Goal: Find specific page/section: Find specific page/section

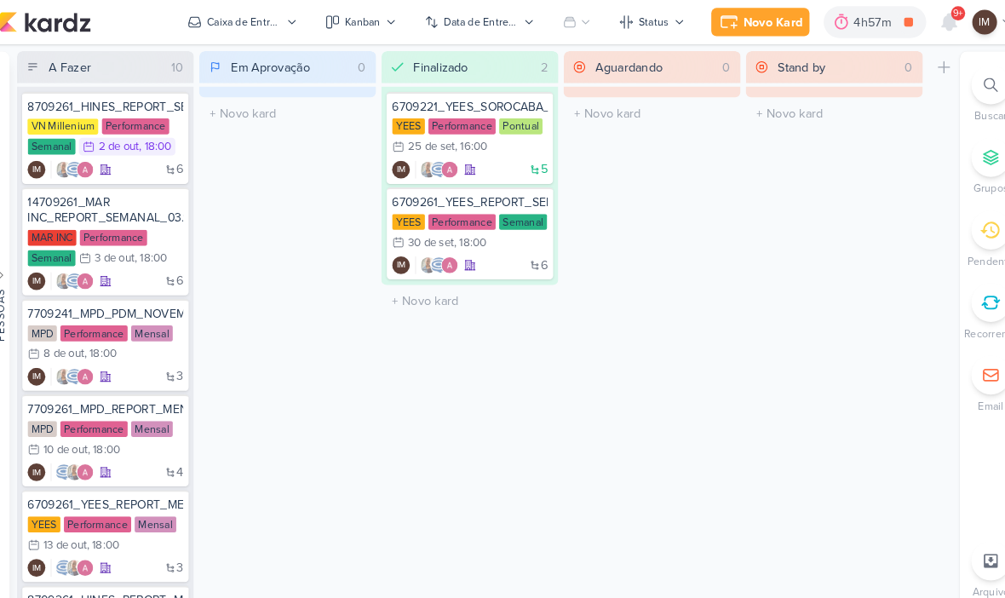
scroll to position [111, 0]
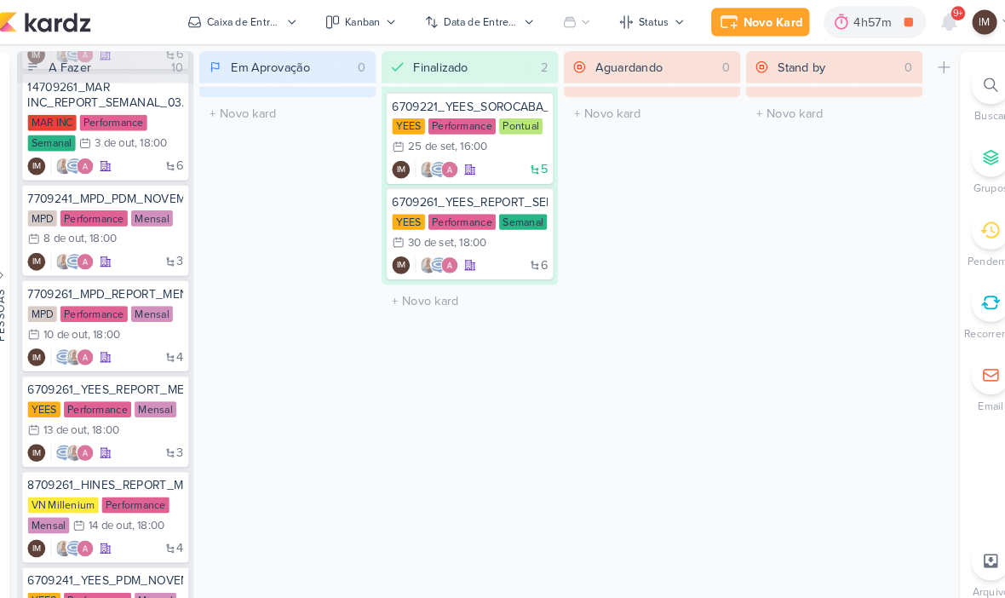
click at [922, 22] on icon at bounding box center [929, 21] width 14 height 15
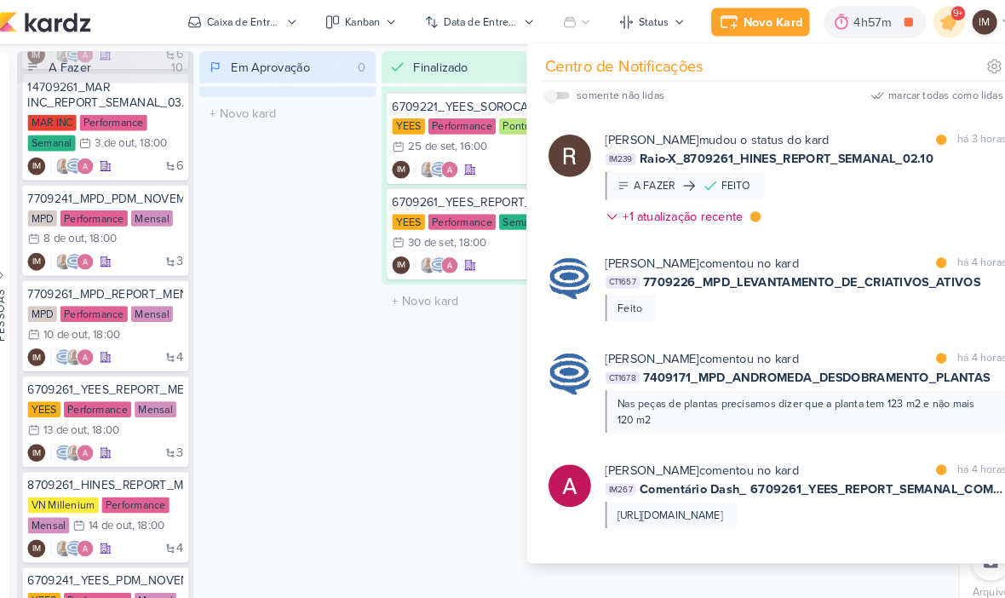
scroll to position [2399, 0]
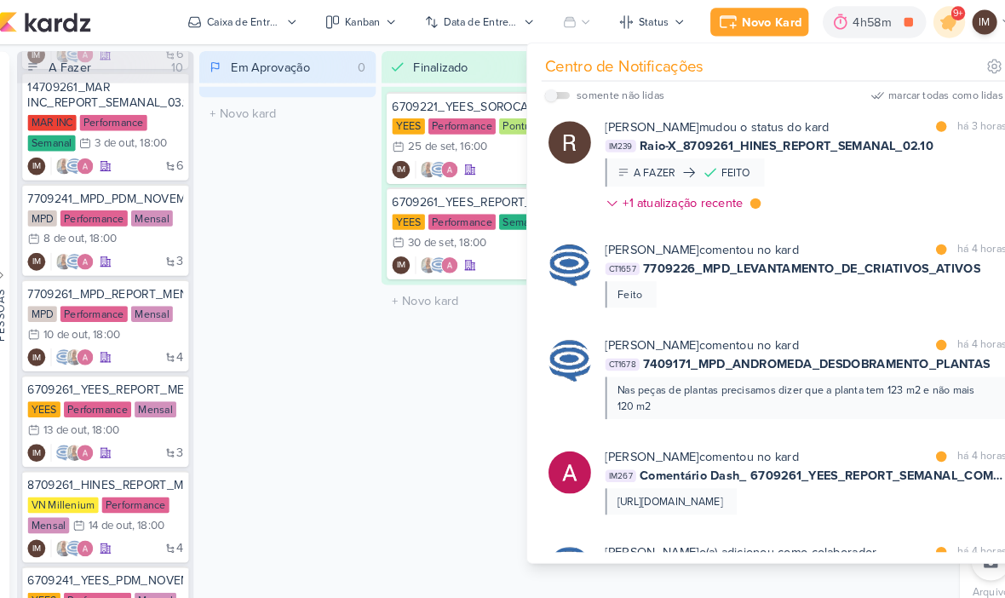
click at [423, 337] on div "Finalizado 2 Mover Para Esquerda Mover Para Direita Deletar 6709221_YEES_SOROCA…" at bounding box center [467, 320] width 170 height 542
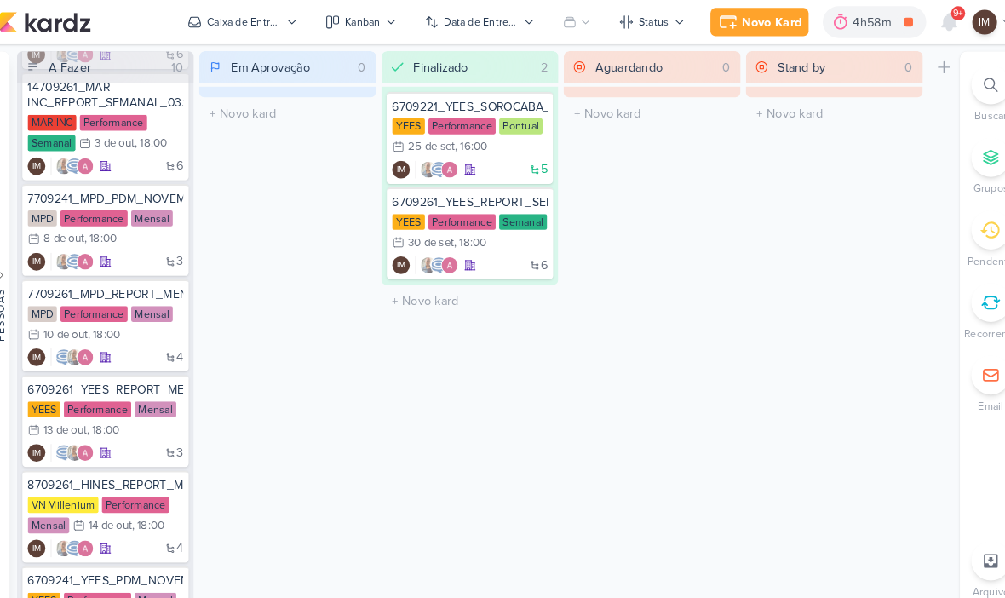
click at [950, 91] on div at bounding box center [968, 81] width 37 height 37
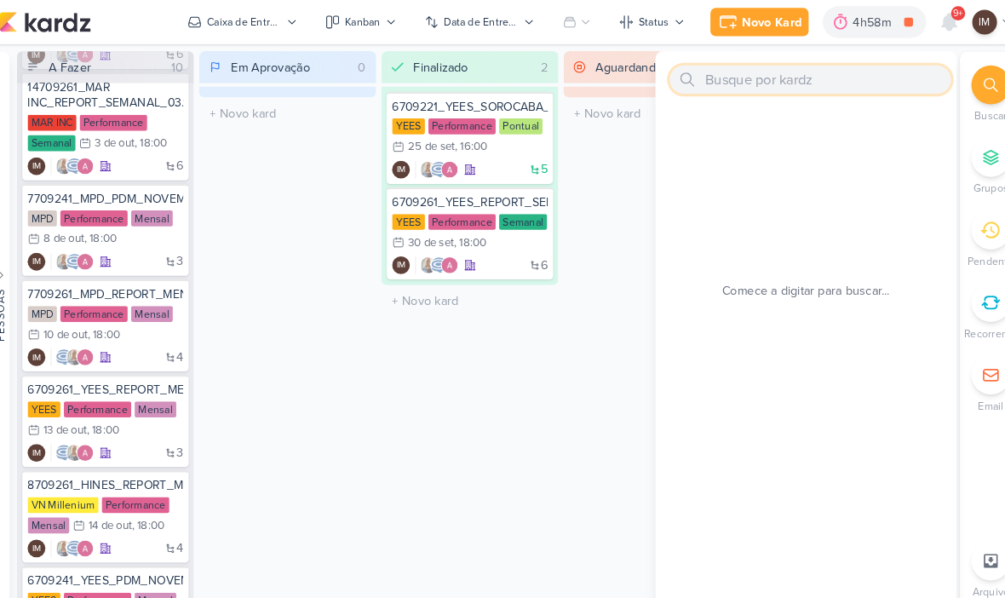
click at [826, 72] on input "text" at bounding box center [794, 76] width 271 height 27
click at [692, 74] on input "text" at bounding box center [794, 76] width 271 height 27
paste input "6309291_YEES_AJUSTES_LOGO_SITE"
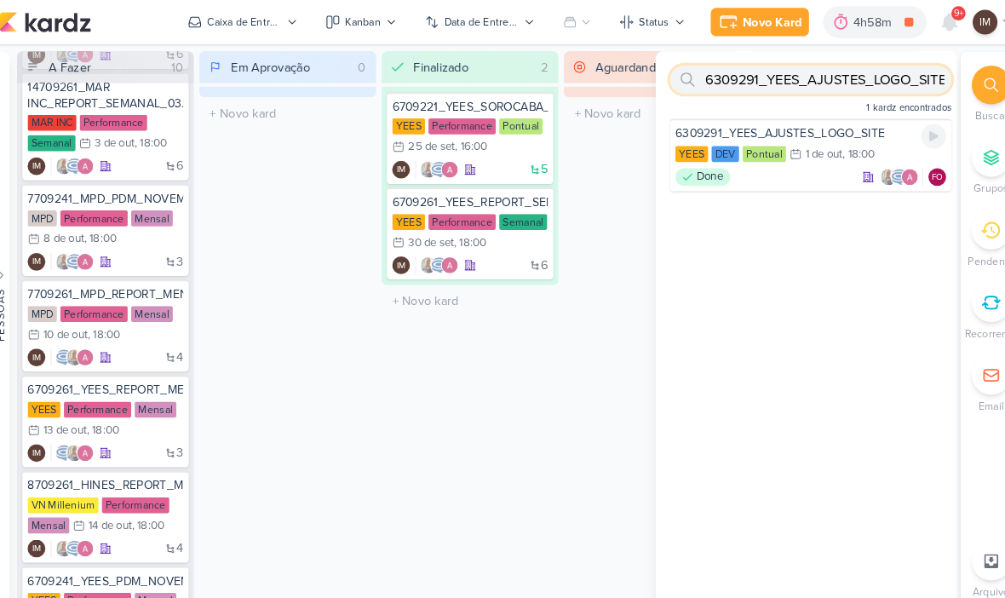
type input "6309291_YEES_AJUSTES_LOGO_SITE"
click at [793, 153] on div "1 de out" at bounding box center [808, 148] width 36 height 11
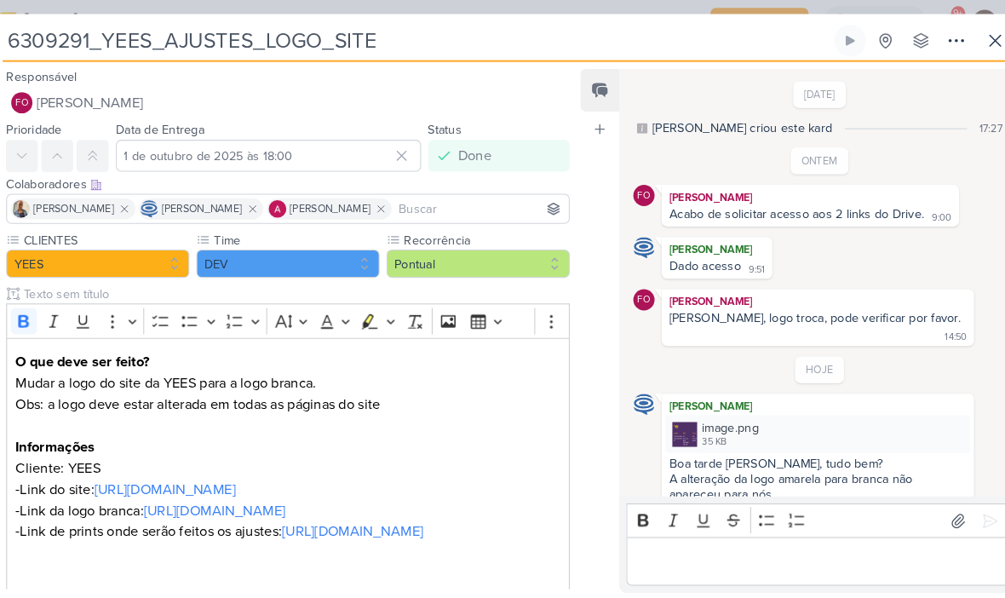
scroll to position [32, 0]
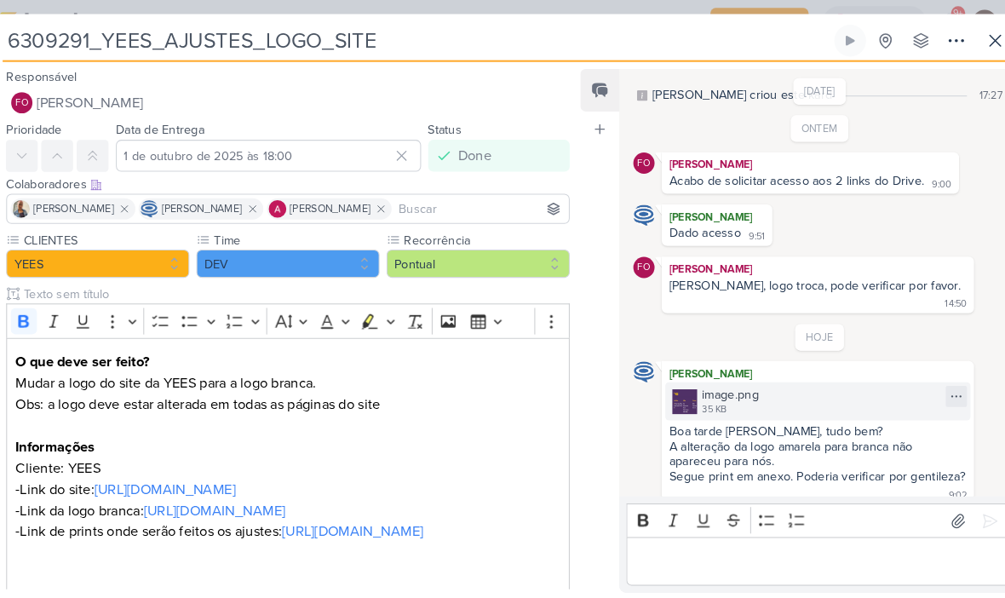
click at [777, 369] on div "image.png 35 KB" at bounding box center [802, 386] width 294 height 37
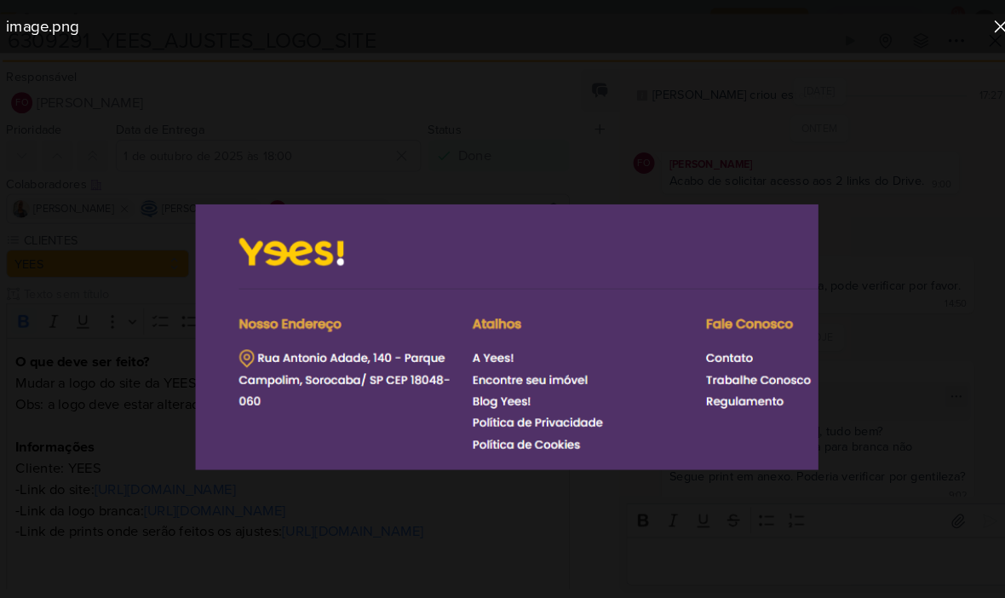
click at [717, 510] on div at bounding box center [502, 324] width 1005 height 547
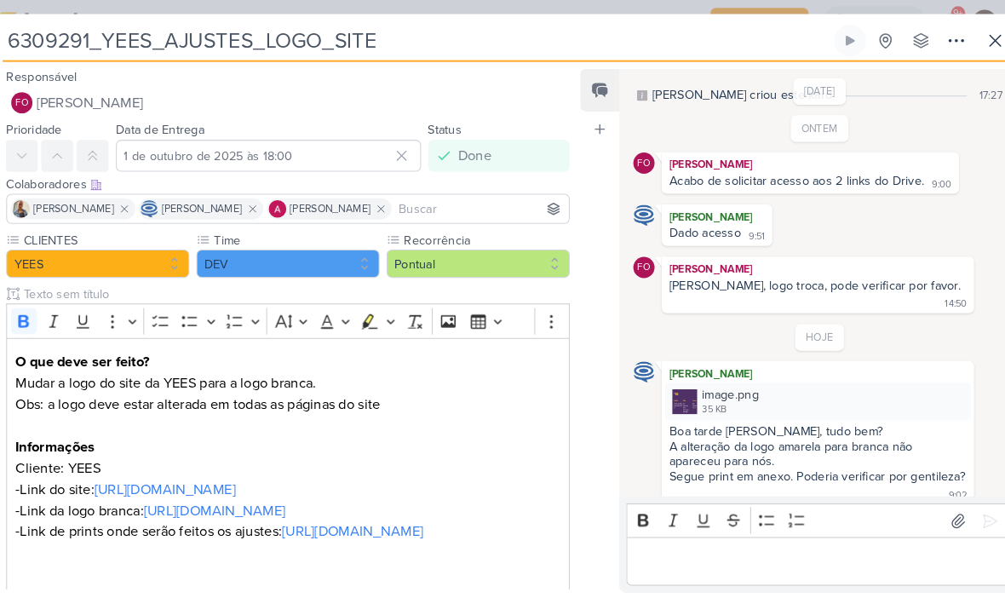
click at [506, 543] on p "Editor editing area: main" at bounding box center [292, 532] width 524 height 20
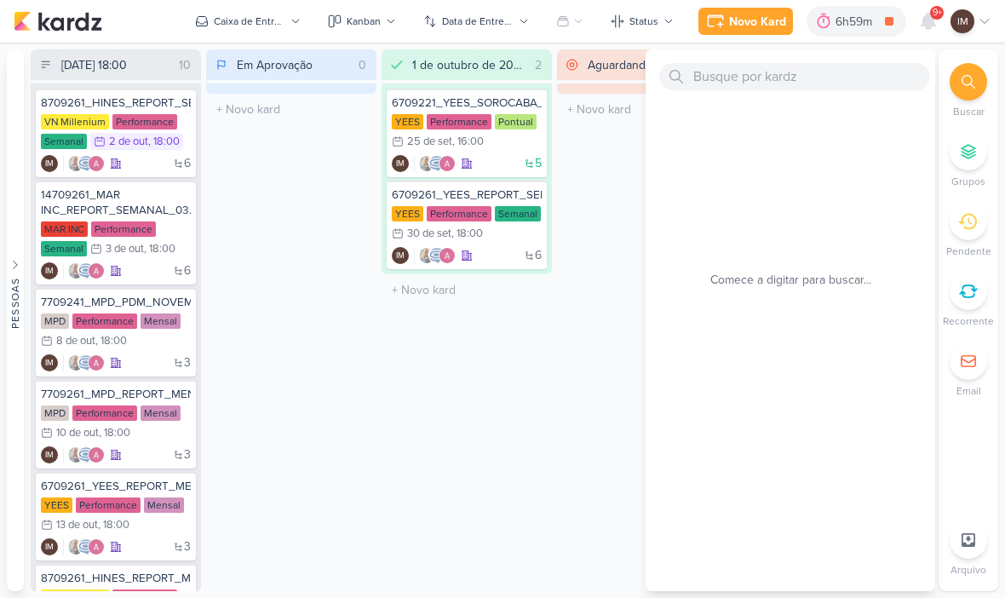
click at [964, 87] on icon at bounding box center [969, 82] width 14 height 14
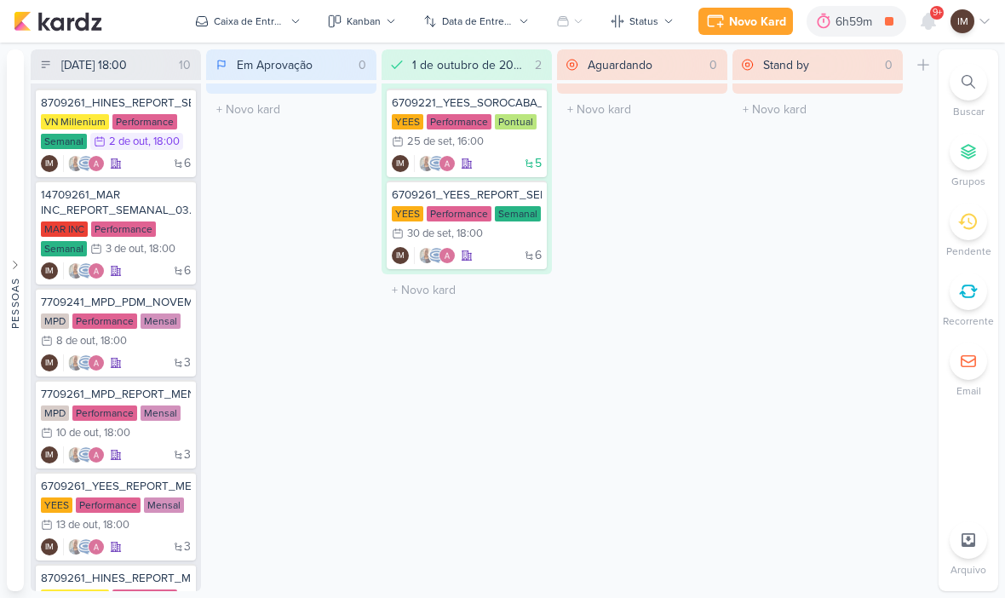
click at [957, 89] on div at bounding box center [968, 81] width 37 height 37
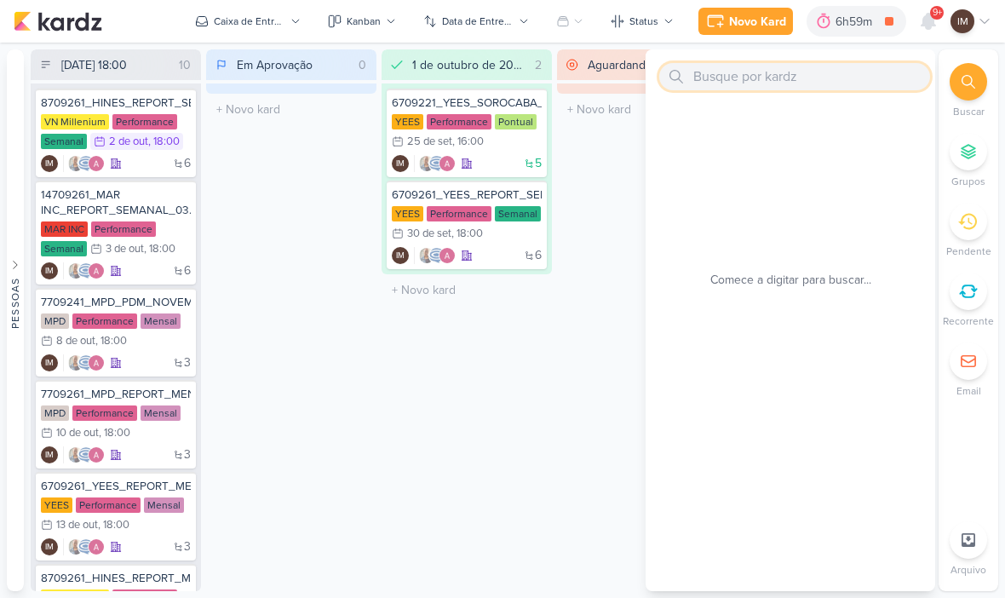
click at [812, 74] on input "text" at bounding box center [794, 76] width 271 height 27
click at [715, 79] on input "text" at bounding box center [794, 76] width 271 height 27
paste input "7709291_MPD_SUBIR_VIDEO_INFLUENCER_DECORADO"
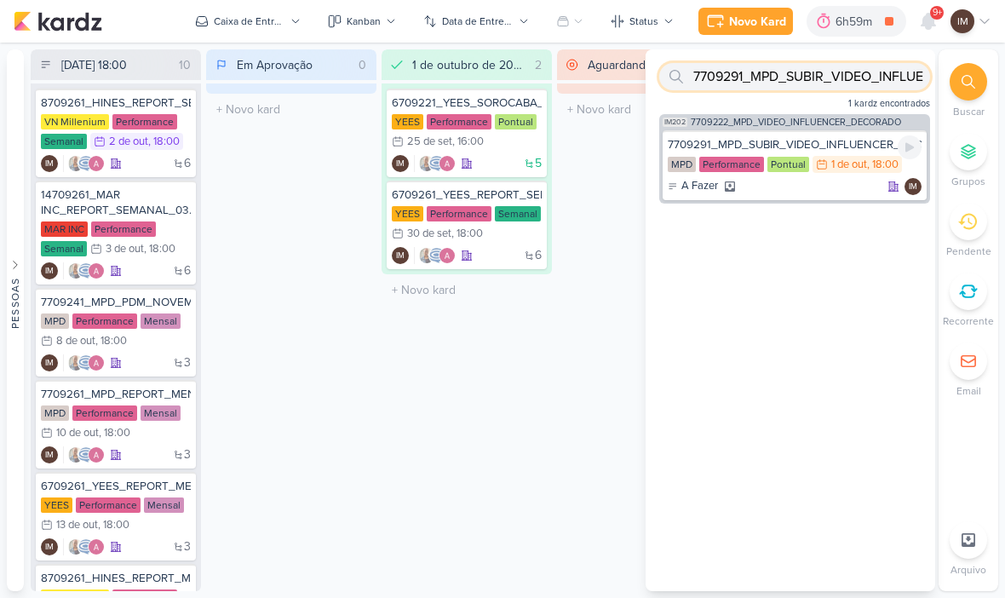
type input "7709291_MPD_SUBIR_VIDEO_INFLUENCER_DECORADO"
click at [851, 181] on div "A Fazer IM" at bounding box center [795, 186] width 254 height 17
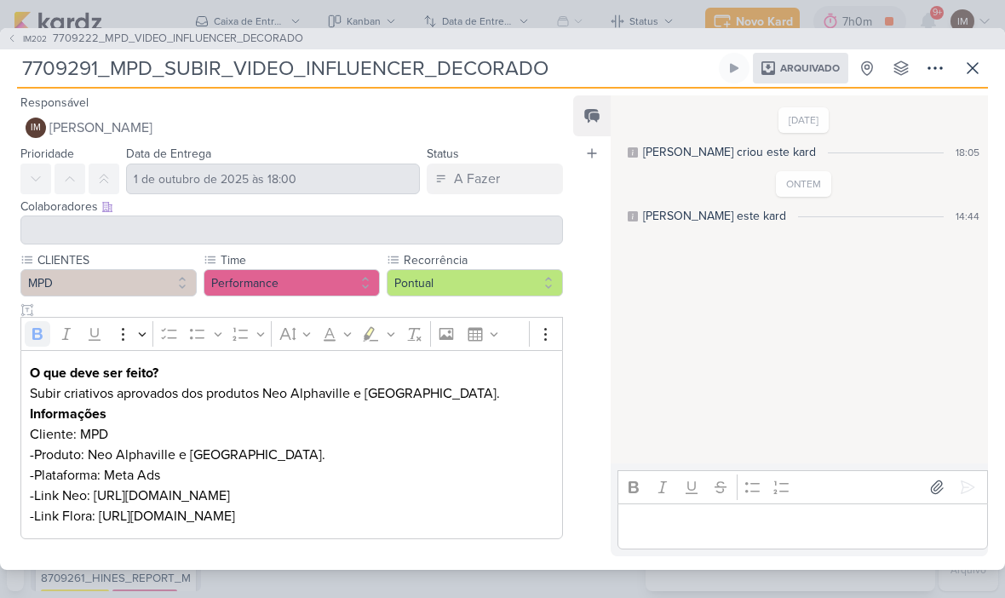
click at [935, 67] on icon at bounding box center [936, 68] width 14 height 2
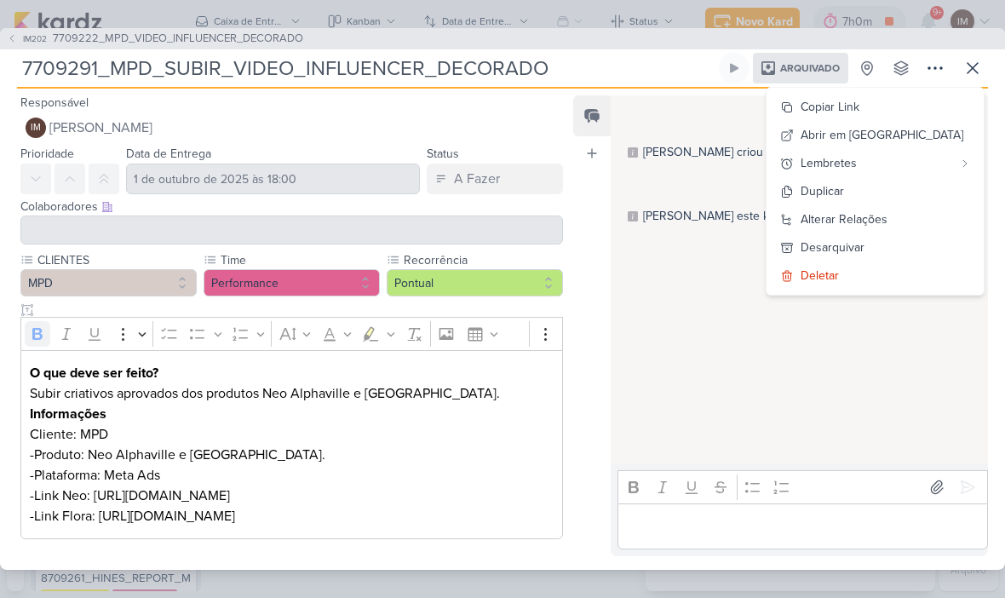
click at [931, 95] on button "Copiar Link" at bounding box center [875, 107] width 217 height 28
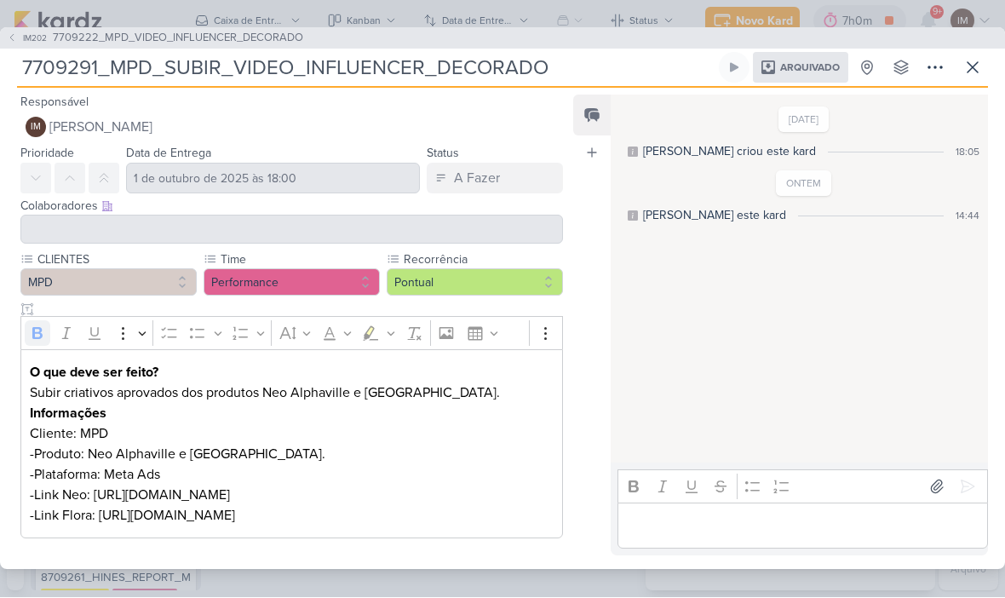
click at [967, 58] on icon at bounding box center [973, 68] width 20 height 20
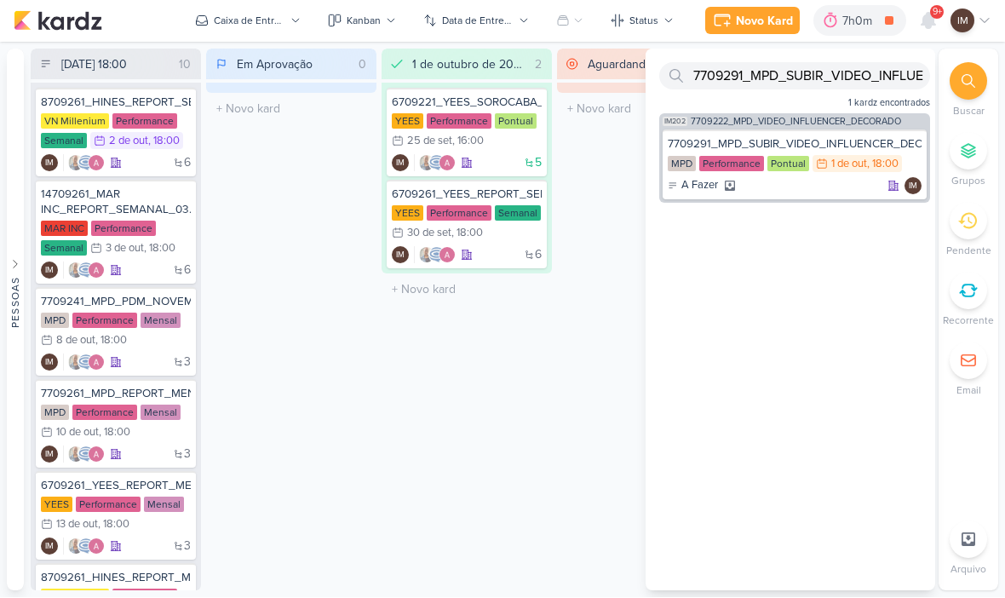
click at [969, 88] on div at bounding box center [968, 81] width 37 height 37
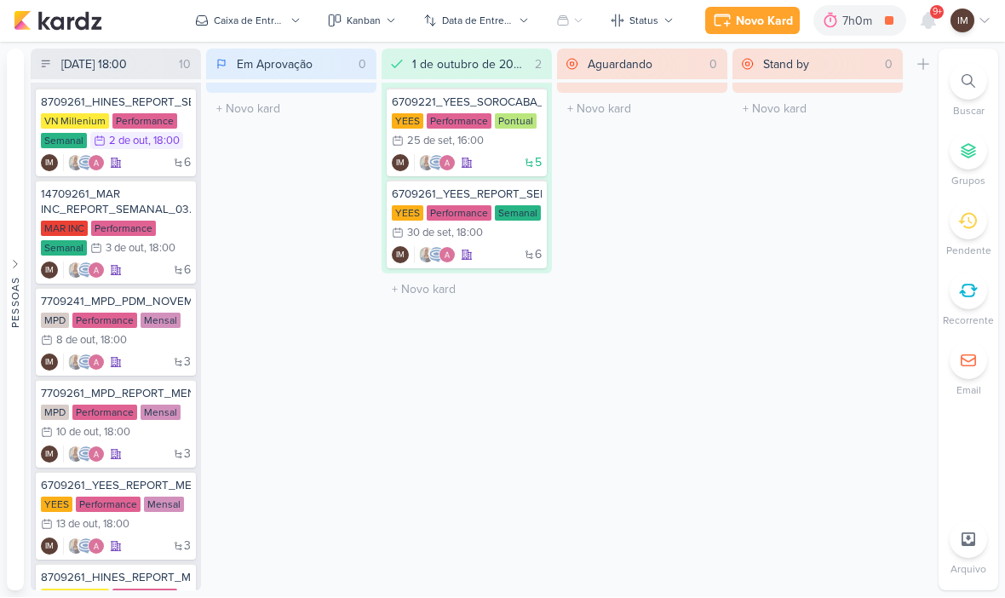
click at [877, 74] on input "Stand by" at bounding box center [819, 65] width 118 height 24
click at [973, 83] on icon at bounding box center [969, 82] width 14 height 14
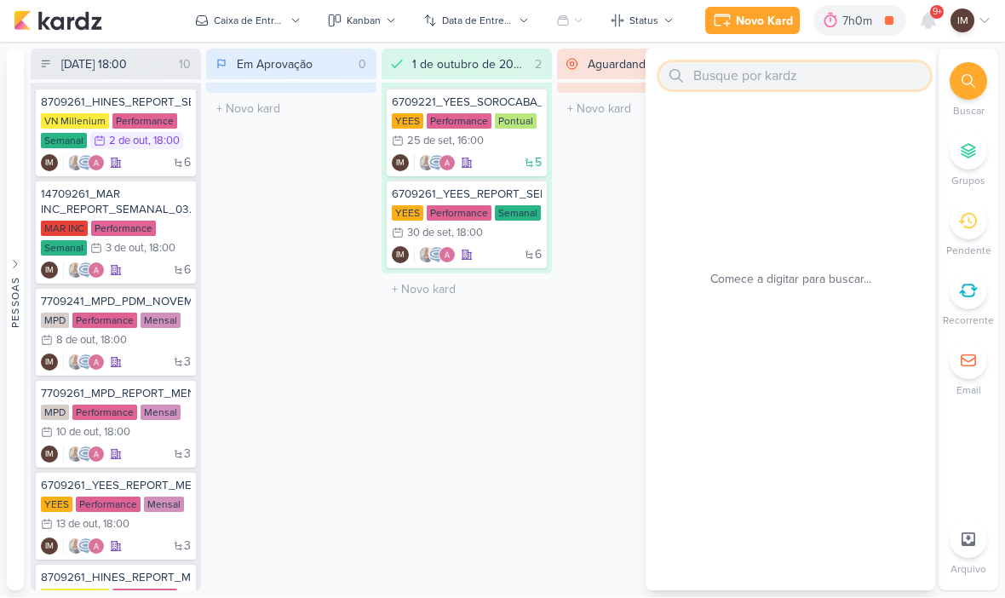
click at [752, 74] on input "text" at bounding box center [794, 76] width 271 height 27
click at [725, 73] on input "text" at bounding box center [794, 76] width 271 height 27
paste input "7709291_MPD_SUBIR_VIDEO_INFLUENCER_DECORADO"
type input "7709291_MPD_SUBIR_VIDEO_INFLUENCER_DECORADO"
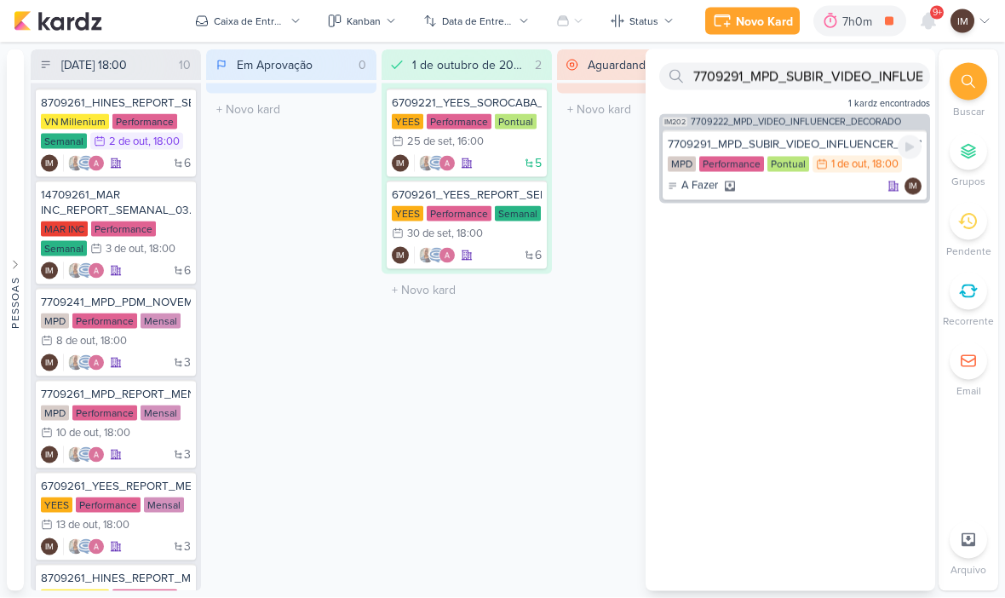
click at [827, 185] on div "A Fazer IM" at bounding box center [795, 186] width 254 height 17
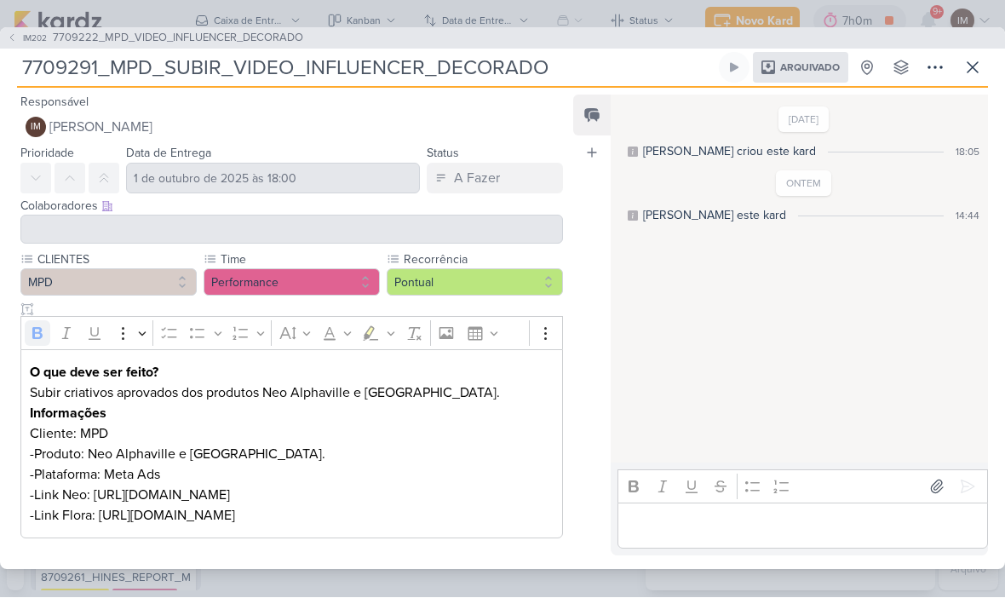
click at [958, 63] on button at bounding box center [973, 68] width 31 height 31
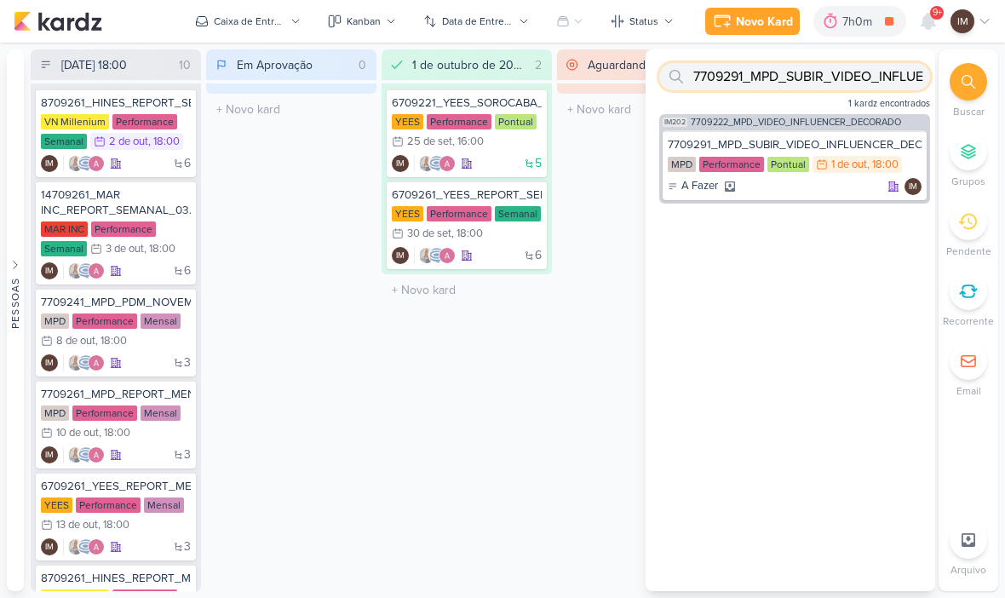
click at [818, 72] on input "7709291_MPD_SUBIR_VIDEO_INFLUENCER_DECORADO" at bounding box center [794, 76] width 271 height 27
click at [819, 78] on input "7709291_MPD_SUBIR_VIDEO_INFLUENCER_DECORADO" at bounding box center [794, 76] width 271 height 27
click at [820, 77] on input "7709291_MPD_SUBIR_VIDEO_INFLUENCER_DECORADO" at bounding box center [794, 76] width 271 height 27
click at [754, 87] on input "7709291_MPD_SUBIR_VIDEO_INFLUENCER_DECORADO" at bounding box center [794, 76] width 271 height 27
click at [758, 85] on input "7709291_MPD_SUBIR_VIDEO_INFLUENCER_DECORADO" at bounding box center [794, 76] width 271 height 27
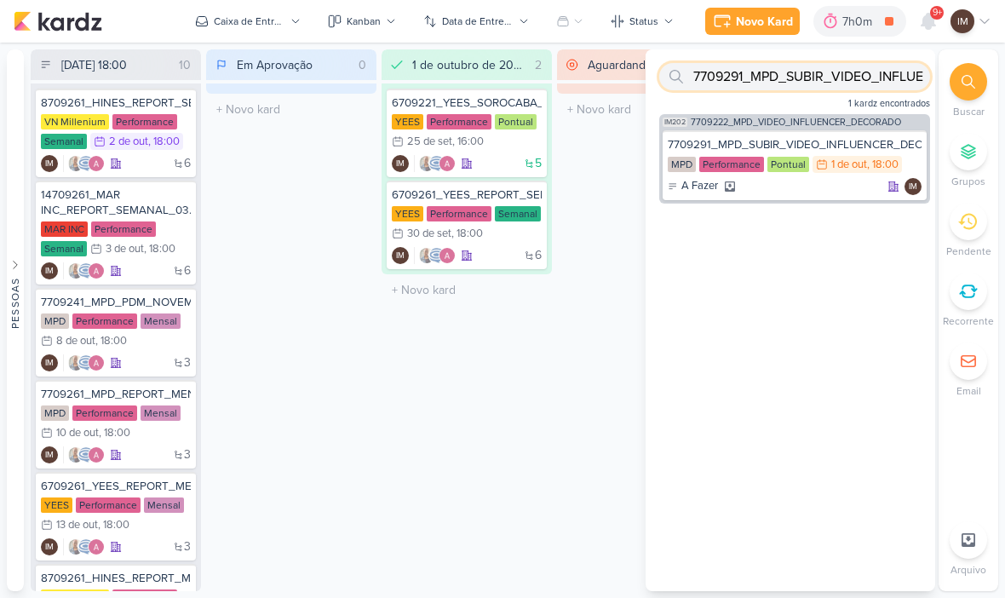
click at [755, 86] on input "7709291_MPD_SUBIR_VIDEO_INFLUENCER_DECORADO" at bounding box center [794, 76] width 271 height 27
click at [872, 82] on input "7709291_MPD_SUBIR_VIDEO_INFLUENCER_DECORADO" at bounding box center [794, 76] width 271 height 27
click at [872, 85] on input "7709291_MPD_SUBIR_VIDEO_INFLUENCER_DECORADO" at bounding box center [794, 76] width 271 height 27
click at [875, 82] on input "7709291_MPD_SUBIR_VIDEO_INFLUENCER_DECORADO" at bounding box center [794, 76] width 271 height 27
click at [875, 86] on input "7709291_MPD_SUBIR_VIDEO_INFLUENCER_DECORADO" at bounding box center [794, 76] width 271 height 27
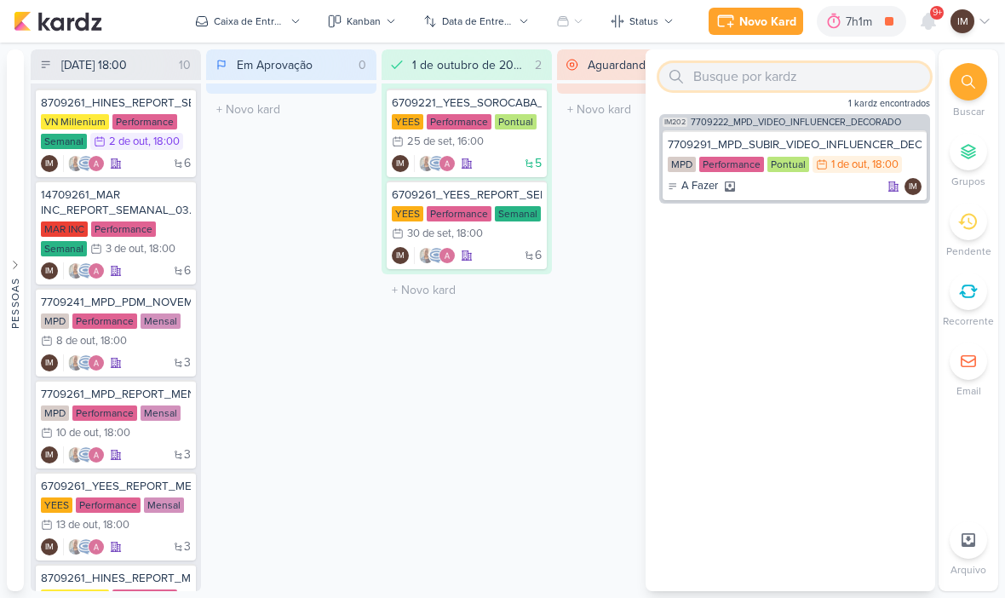
click at [745, 78] on input "text" at bounding box center [794, 76] width 271 height 27
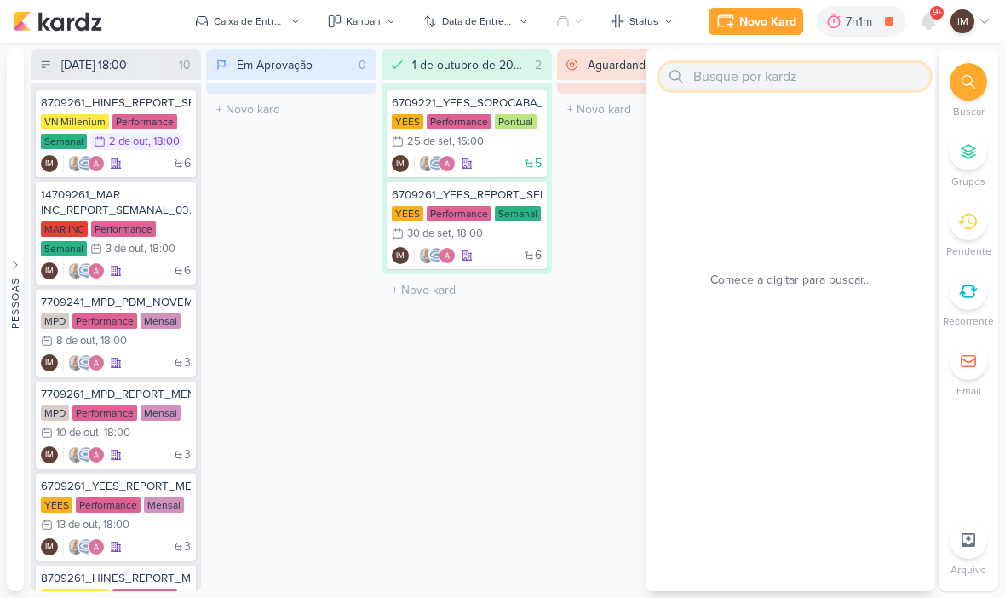
paste input "6709292_YEES_IMPULSIONAMENTO_SOCIAL"
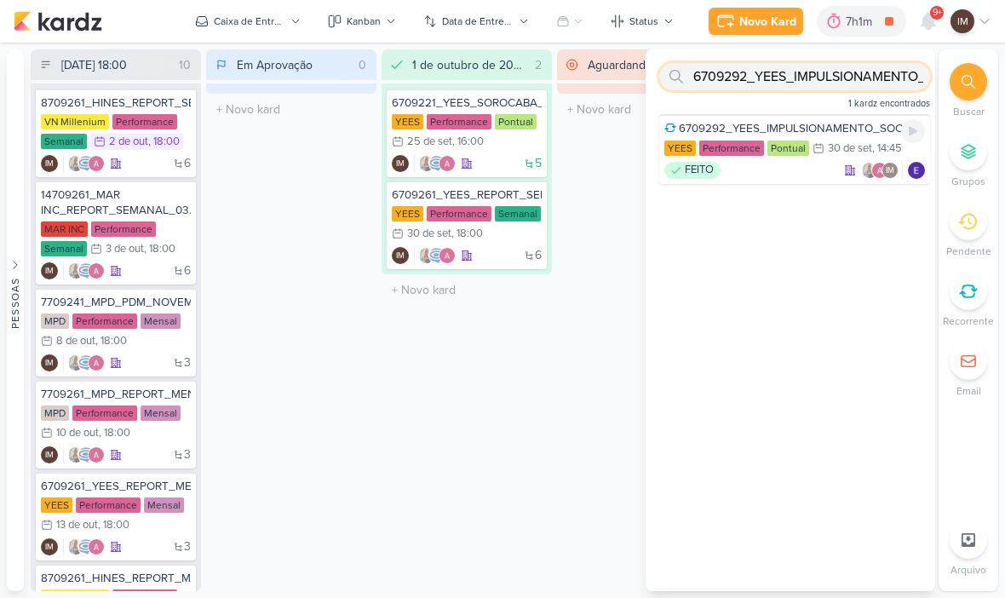
type input "6709292_YEES_IMPULSIONAMENTO_SOCIAL"
click at [802, 162] on div "FEITO IM" at bounding box center [795, 170] width 261 height 17
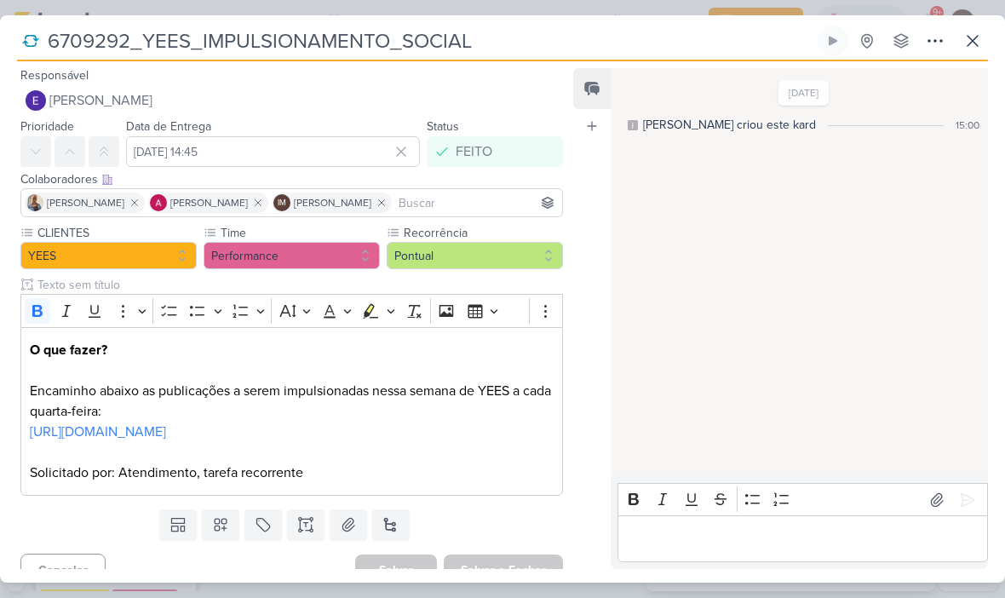
click at [972, 49] on icon at bounding box center [973, 41] width 20 height 20
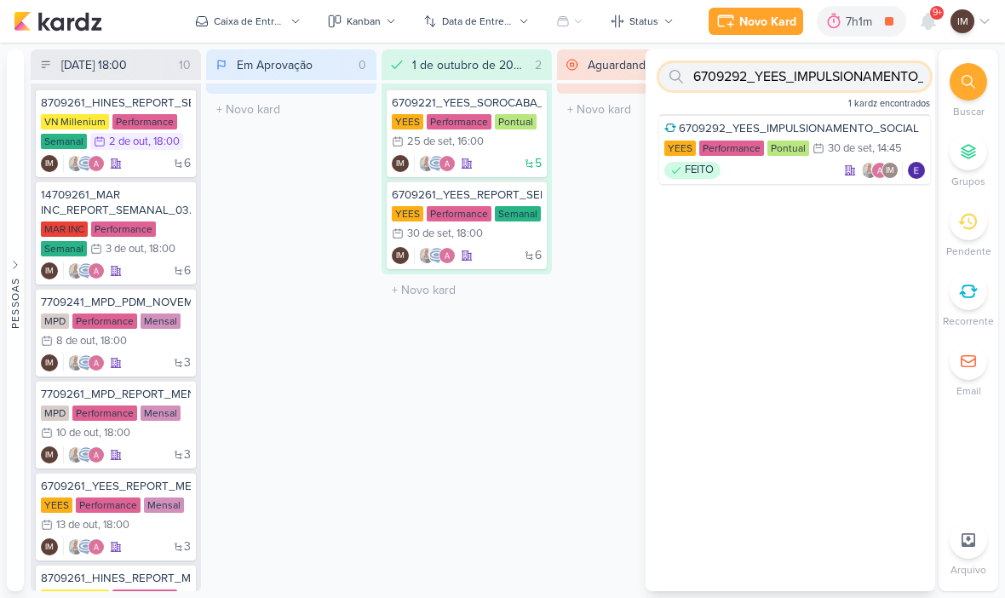
click at [821, 86] on input "6709292_YEES_IMPULSIONAMENTO_SOCIAL" at bounding box center [794, 76] width 271 height 27
click at [824, 83] on input "6709292_YEES_IMPULSIONAMENTO_SOCIAL" at bounding box center [794, 76] width 271 height 27
click at [825, 79] on input "6709292_YEES_IMPULSIONAMENTO_SOCIAL" at bounding box center [794, 76] width 271 height 27
click at [727, 83] on input "text" at bounding box center [794, 76] width 271 height 27
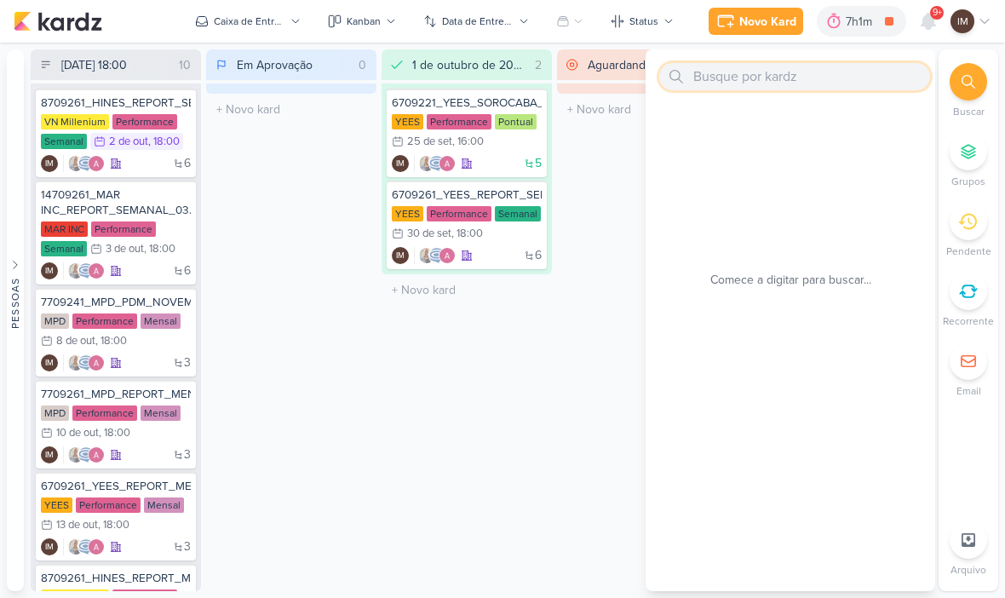
click at [711, 69] on input "text" at bounding box center [794, 76] width 271 height 27
paste input "6309301_YEES_SITE_AJUSTE_CONTATO_PAGINA_REGIÕES"
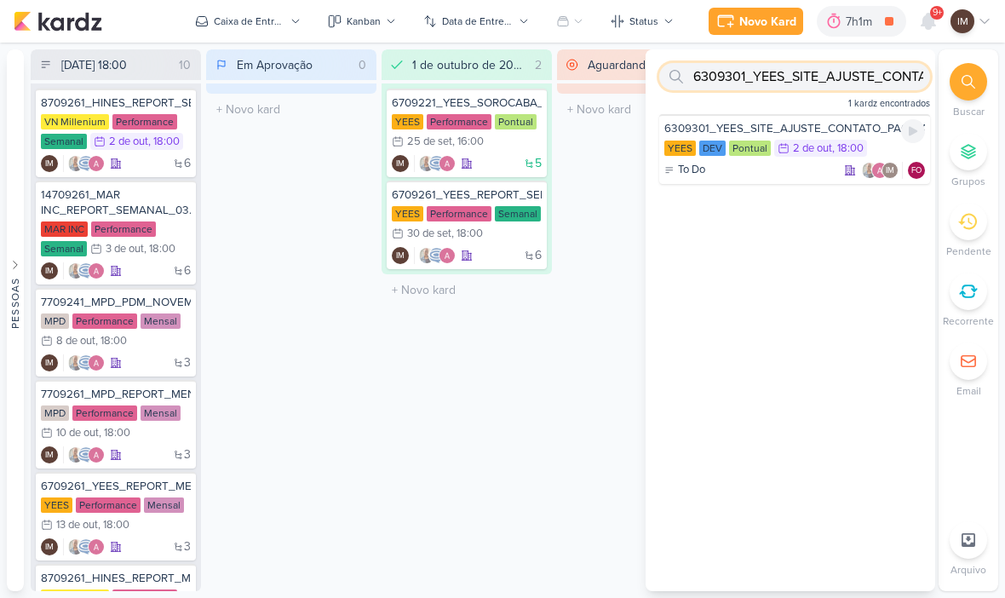
type input "6309301_YEES_SITE_AJUSTE_CONTATO_PAGINA_REGIÕES"
click at [895, 139] on div "6309301_YEES_SITE_AJUSTE_CONTATO_PAGINA_REGIÕES [GEOGRAPHIC_DATA] DEV Pontual 2…" at bounding box center [794, 149] width 271 height 70
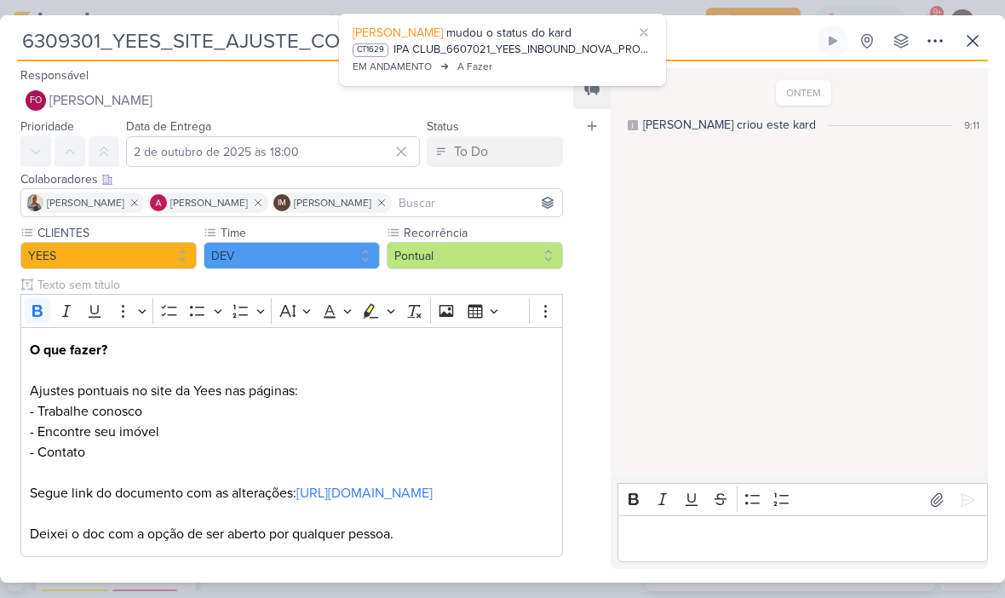
click at [648, 32] on icon at bounding box center [644, 33] width 14 height 14
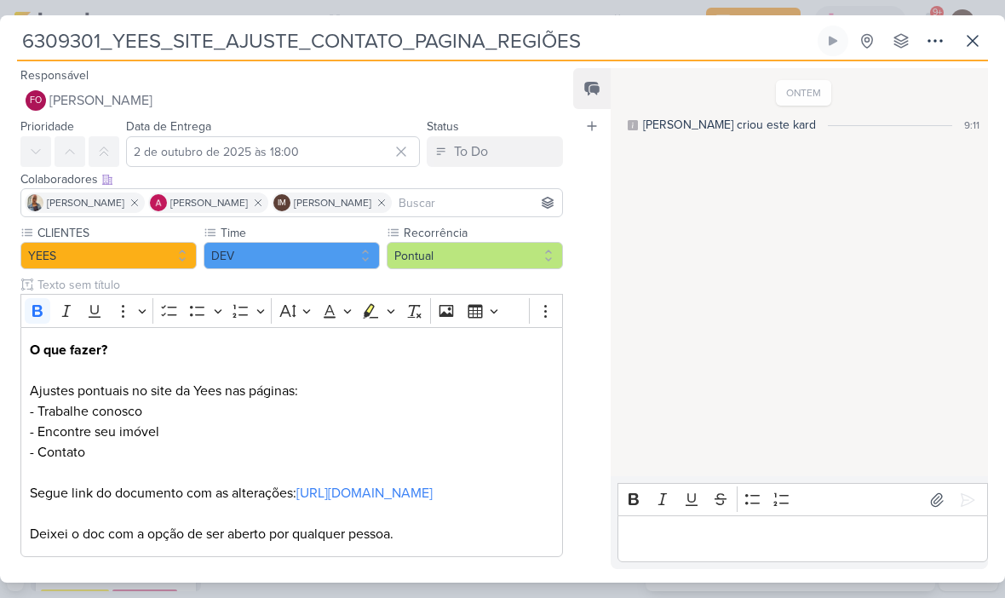
click at [970, 49] on icon at bounding box center [973, 41] width 20 height 20
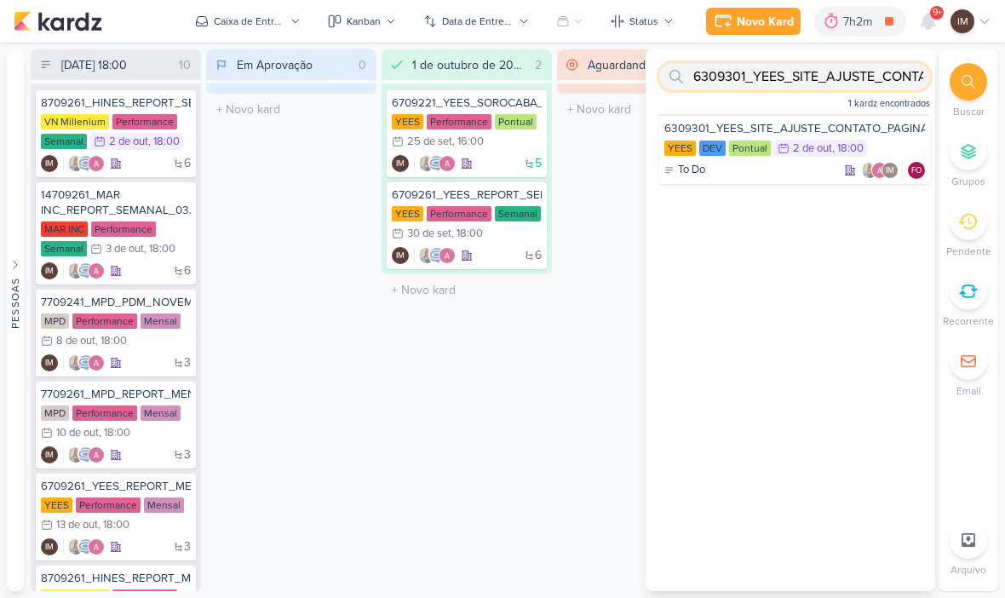
click at [874, 79] on input "6309301_YEES_SITE_AJUSTE_CONTATO_PAGINA_REGIÕES" at bounding box center [794, 76] width 271 height 27
click at [881, 76] on input "6309301_YEES_SITE_AJUSTE_CONTATO_PAGINA_REGIÕES" at bounding box center [794, 76] width 271 height 27
click at [714, 80] on input "6309301_YEES_SITE_AJUSTE_CONTATO_PAGINA_REGIÕES" at bounding box center [794, 76] width 271 height 27
click at [717, 83] on input "6309301_YEES_SITE_AJUSTE_CONTATO_PAGINA_REGIÕES" at bounding box center [794, 76] width 271 height 27
click at [789, 81] on input "6309301_YEES_SITE_AJUSTE_CONTATO_PAGINA_REGIÕES" at bounding box center [794, 76] width 271 height 27
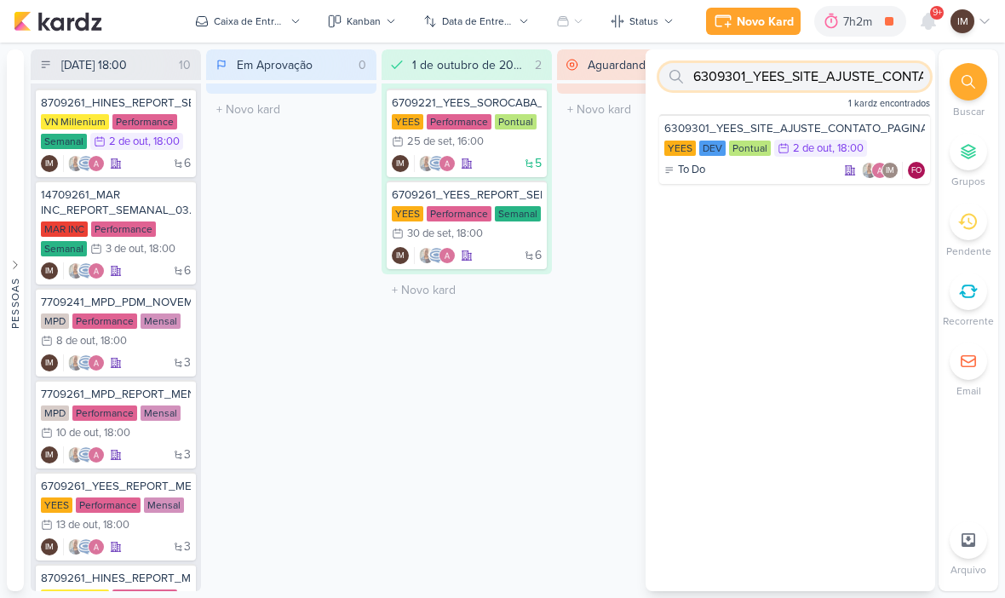
click at [790, 80] on input "6309301_YEES_SITE_AJUSTE_CONTATO_PAGINA_REGIÕES" at bounding box center [794, 76] width 271 height 27
click at [787, 79] on input "6309301_YEES_SITE_AJUSTE_CONTATO_PAGINA_REGIÕES" at bounding box center [794, 76] width 271 height 27
click at [735, 83] on input "text" at bounding box center [794, 76] width 271 height 27
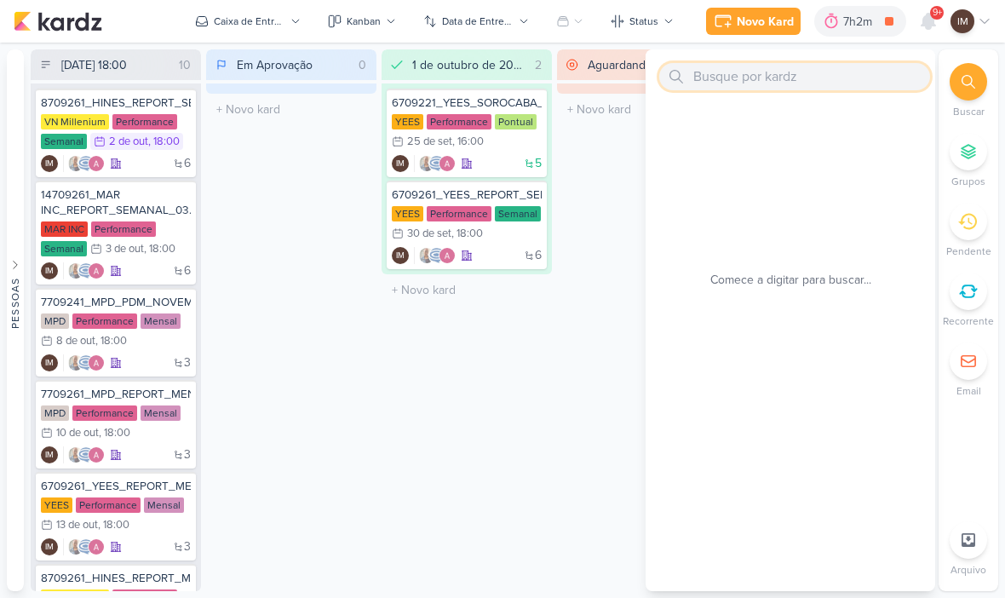
click at [716, 81] on input "text" at bounding box center [794, 76] width 271 height 27
paste input "14709291_MAR INC_CRIAR_PEÇAS_DECORADO"
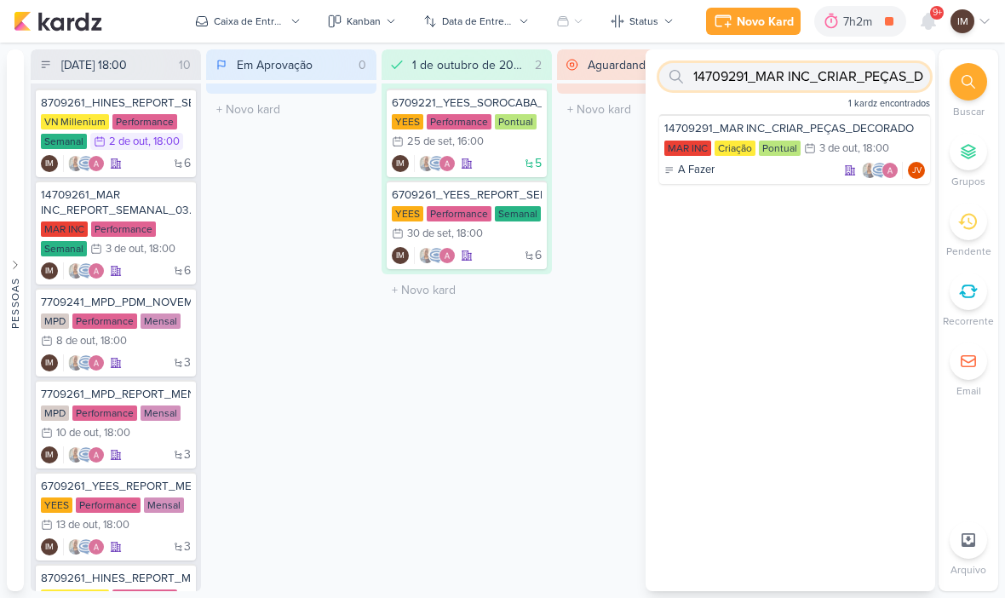
type input "14709291_MAR INC_CRIAR_PEÇAS_DECORADO"
click at [935, 21] on icon at bounding box center [928, 21] width 20 height 20
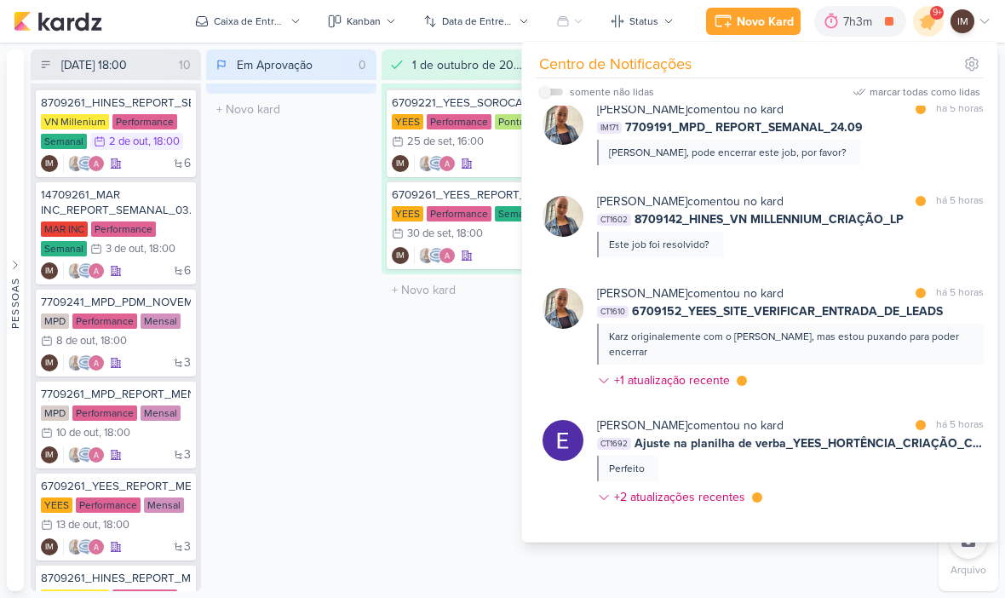
scroll to position [5224, 0]
click at [947, 166] on div "[PERSON_NAME] comentou no kard marcar como lida há 5 horas IM171 7709191_MPD_ R…" at bounding box center [790, 133] width 387 height 65
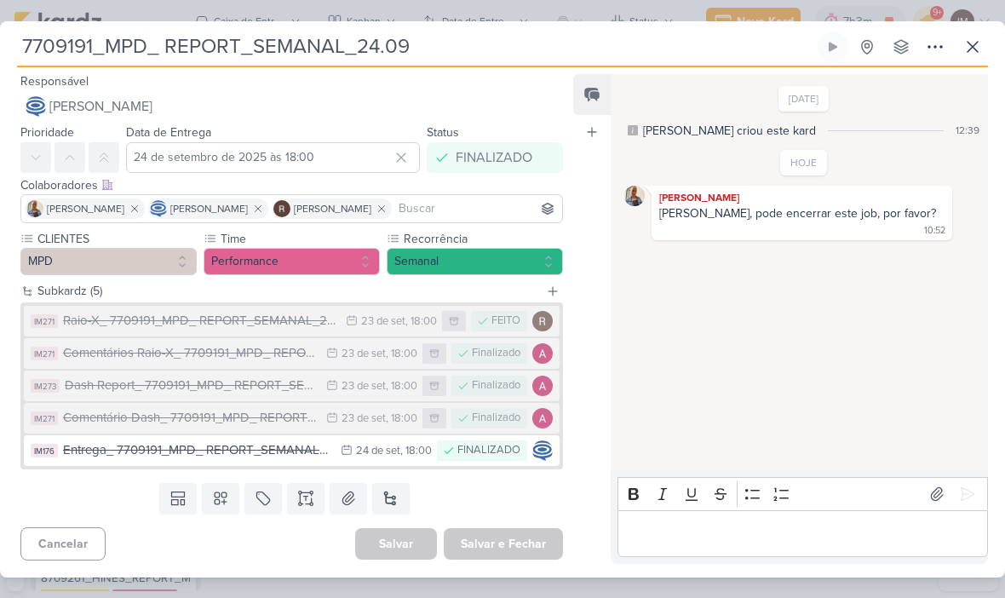
click at [978, 43] on icon at bounding box center [973, 47] width 20 height 20
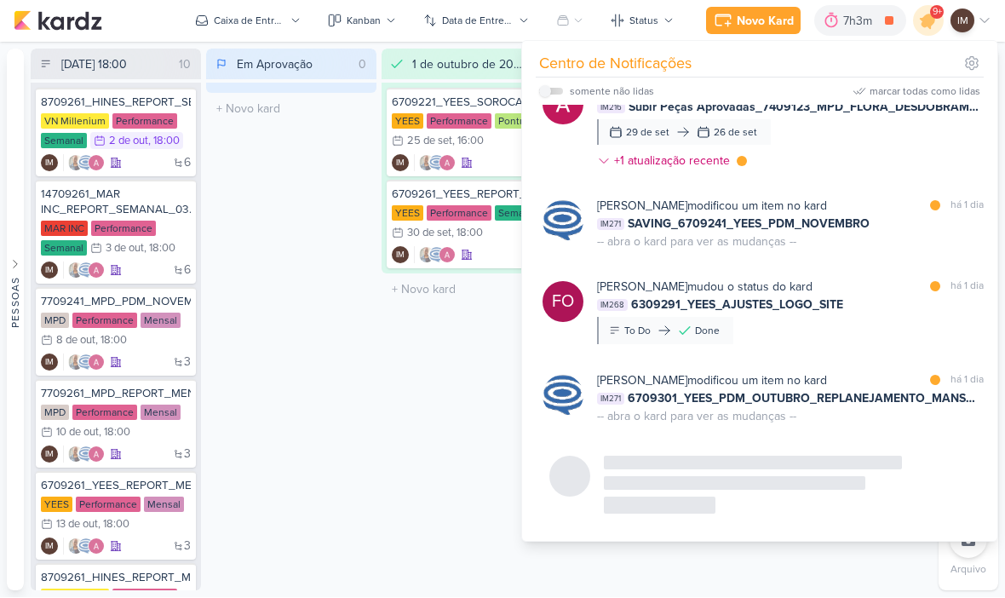
scroll to position [10410, 0]
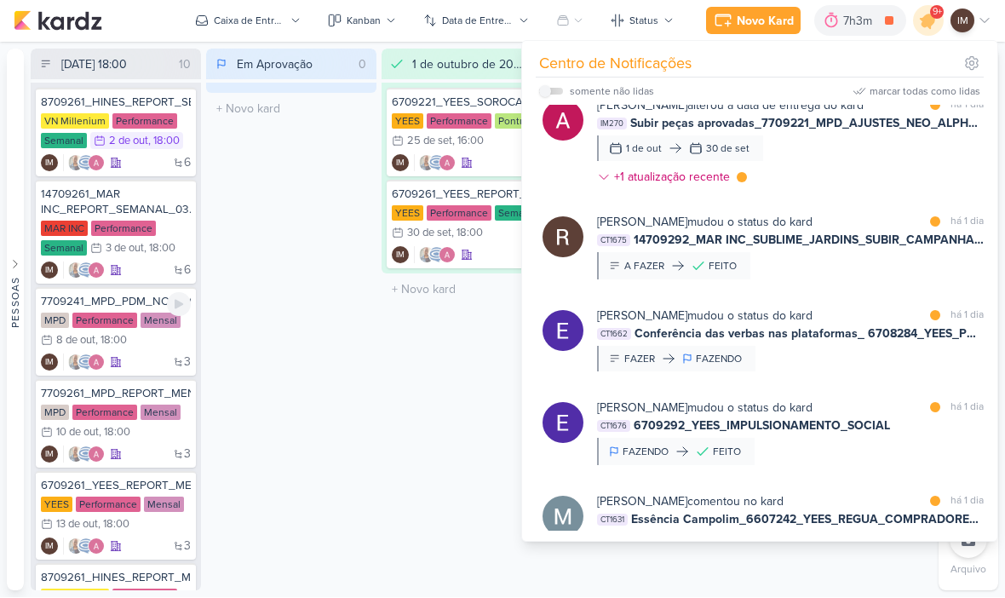
click at [139, 372] on div "7709241_MPD_PDM_NOVEMBRO MPD Performance Mensal 8/10 [DATE] 18:00 3" at bounding box center [116, 332] width 160 height 89
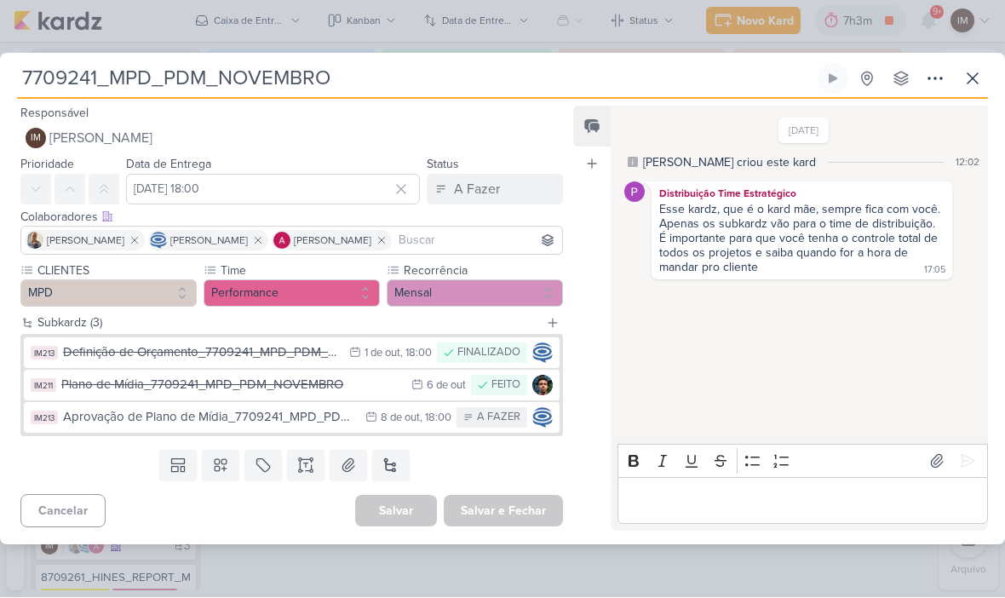
click at [966, 80] on icon at bounding box center [973, 79] width 20 height 20
